Goal: Information Seeking & Learning: Learn about a topic

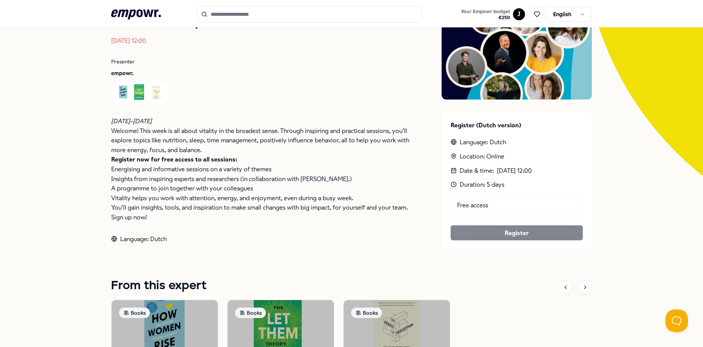
scroll to position [113, 0]
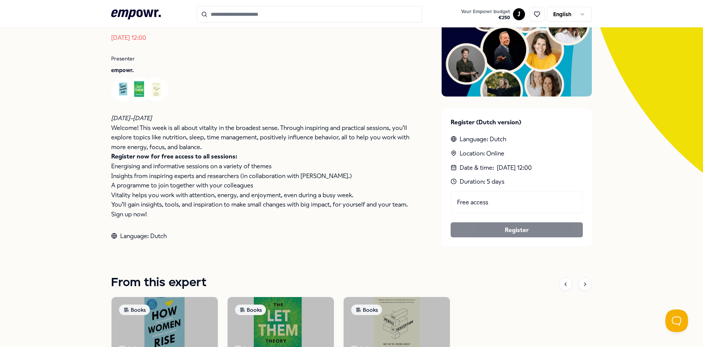
click at [573, 16] on html ".empowr-logo_svg__cls-1{fill:#03032f} Your Empowr budget € 250 J English All ca…" at bounding box center [351, 173] width 703 height 347
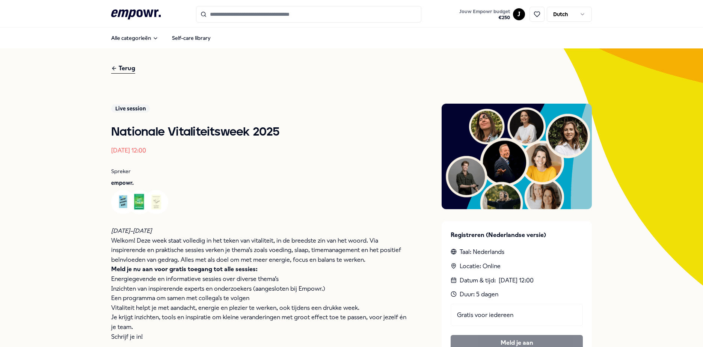
scroll to position [188, 0]
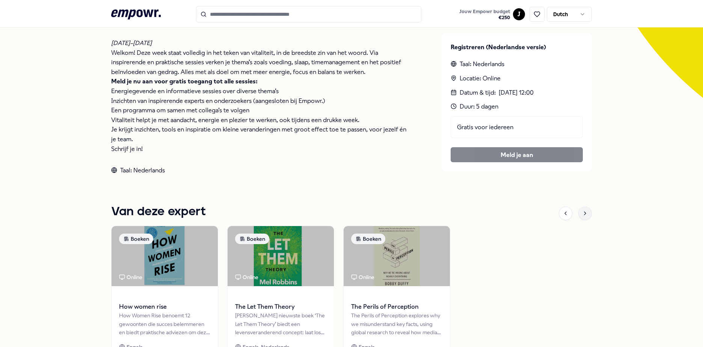
click at [581, 216] on div at bounding box center [585, 214] width 14 height 14
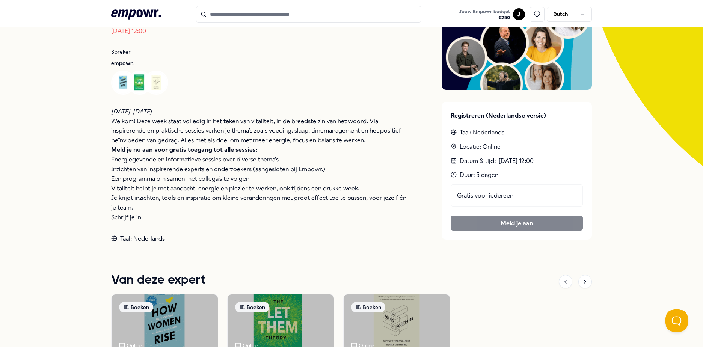
scroll to position [0, 0]
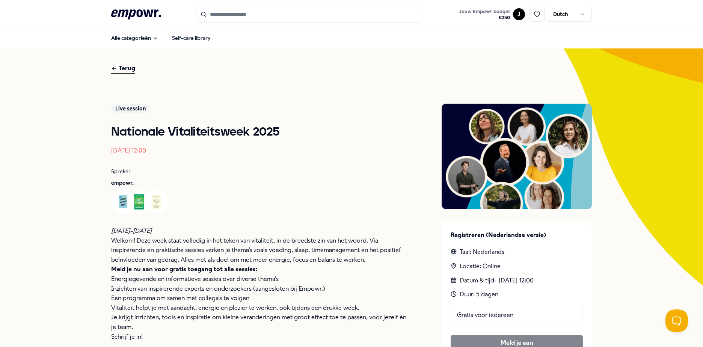
click at [152, 130] on h1 "Nationale Vitaliteitsweek 2025" at bounding box center [261, 132] width 300 height 15
click at [129, 69] on div "Terug" at bounding box center [123, 68] width 24 height 10
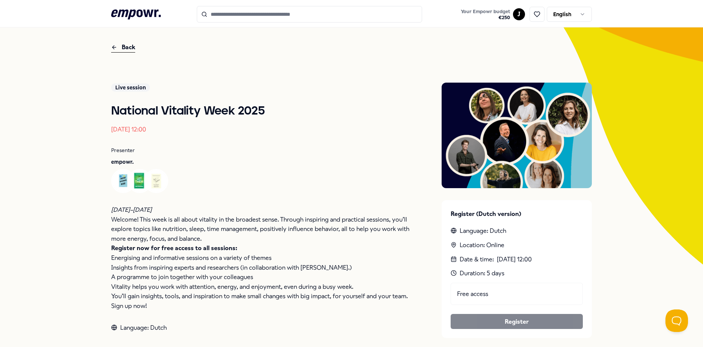
scroll to position [15, 0]
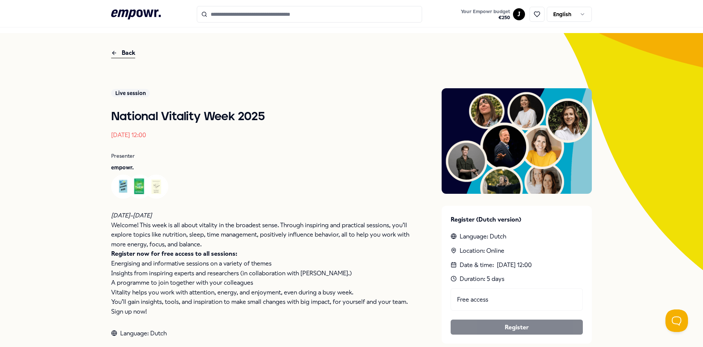
click at [130, 49] on div "Back" at bounding box center [123, 53] width 24 height 10
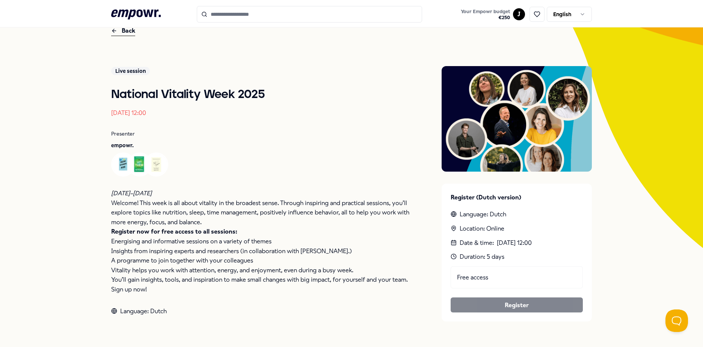
scroll to position [0, 0]
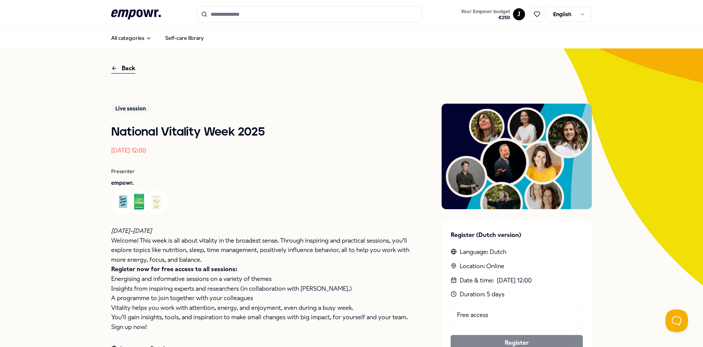
click at [112, 67] on icon at bounding box center [114, 68] width 6 height 9
click at [118, 69] on div "Back" at bounding box center [123, 68] width 24 height 10
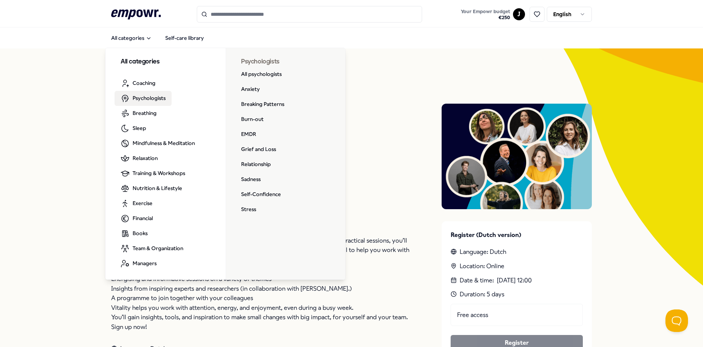
click at [317, 19] on input "Search for products, categories or subcategories" at bounding box center [309, 14] width 225 height 17
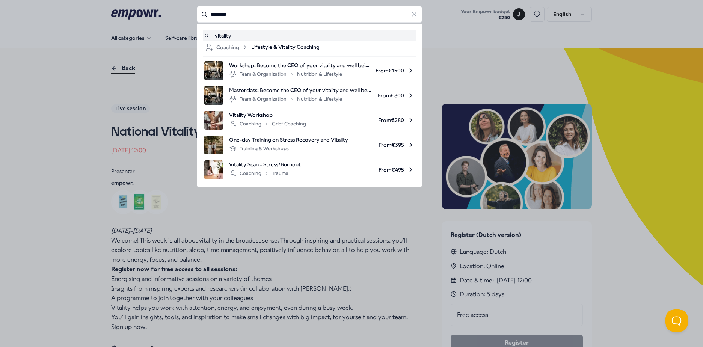
type input "********"
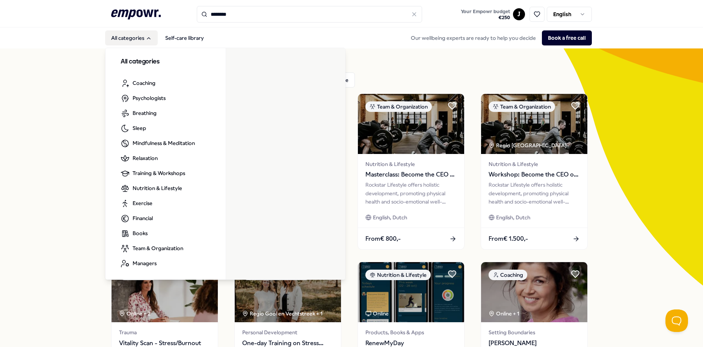
drag, startPoint x: 127, startPoint y: 7, endPoint x: 146, endPoint y: 0, distance: 20.3
click at [131, 6] on div ".empowr-logo_svg__cls-1{fill:#03032f} ******** Your Empowr budget € 250 J Engli…" at bounding box center [351, 14] width 481 height 17
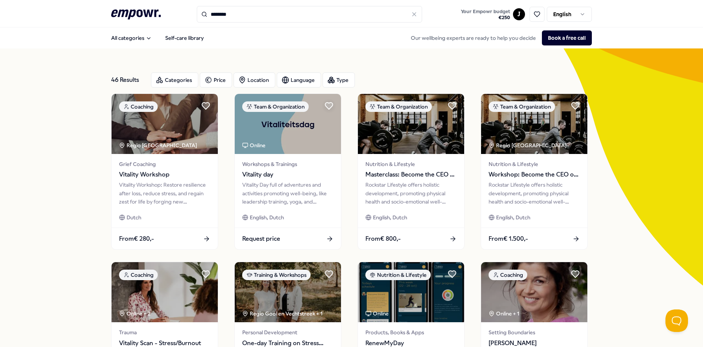
click at [253, 17] on input "********" at bounding box center [309, 14] width 225 height 17
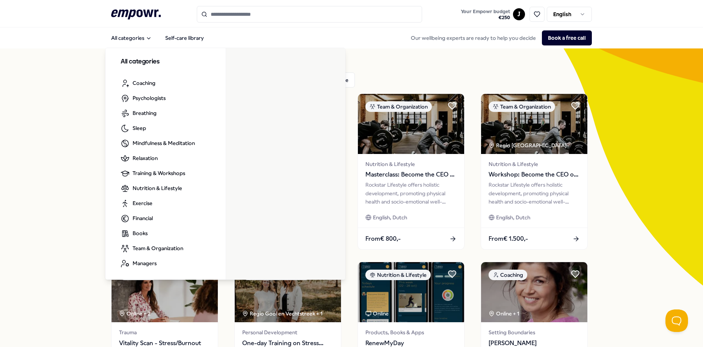
click at [141, 15] on icon ".empowr-logo_svg__cls-1{fill:#03032f}" at bounding box center [136, 15] width 50 height 14
